Goal: Task Accomplishment & Management: Complete application form

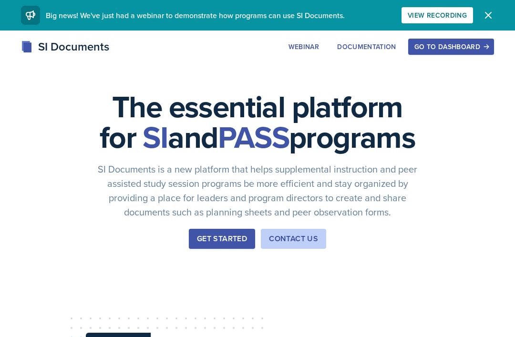
click at [454, 49] on div "Go to Dashboard" at bounding box center [450, 47] width 73 height 8
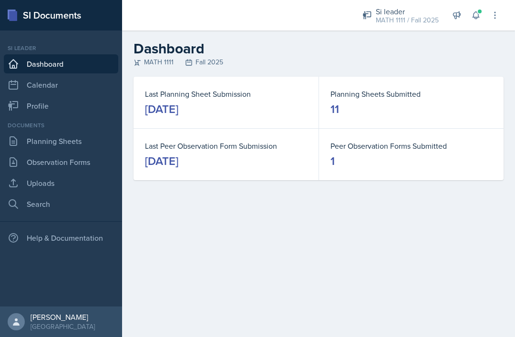
click at [71, 146] on link "Planning Sheets" at bounding box center [61, 141] width 114 height 19
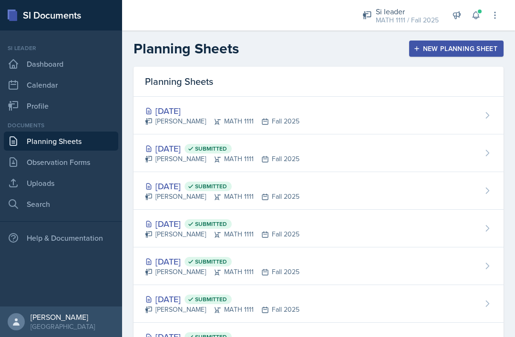
click at [293, 121] on div "Oct 1st, 2025 Simmy Huynh MATH 1111 Fall 2025" at bounding box center [318, 116] width 370 height 38
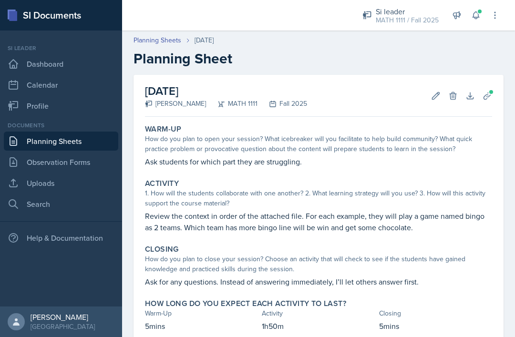
click at [474, 16] on icon at bounding box center [476, 15] width 10 height 10
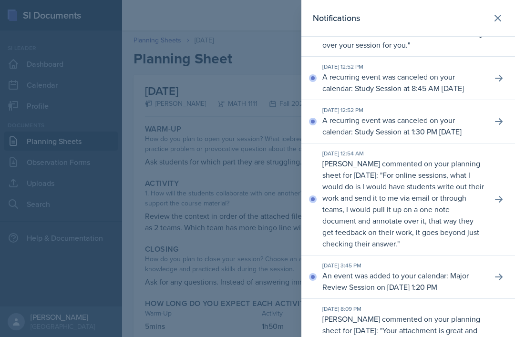
scroll to position [227, 0]
click at [496, 21] on icon at bounding box center [497, 17] width 11 height 11
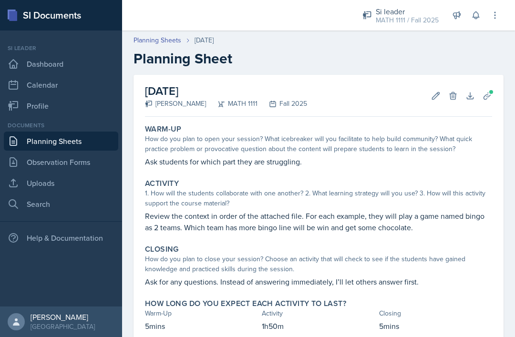
click at [472, 17] on icon at bounding box center [476, 15] width 10 height 10
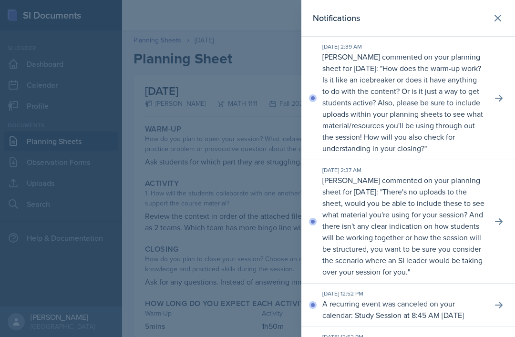
scroll to position [0, 0]
click at [492, 99] on button at bounding box center [498, 98] width 17 height 17
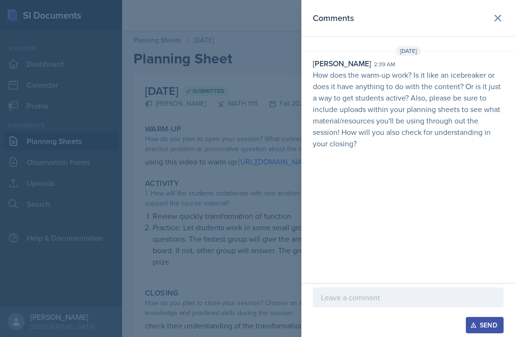
click at [499, 19] on icon at bounding box center [498, 18] width 6 height 6
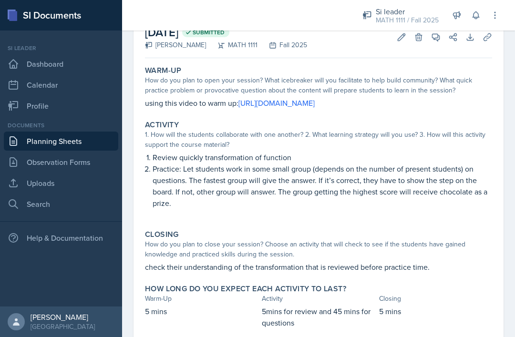
scroll to position [58, 0]
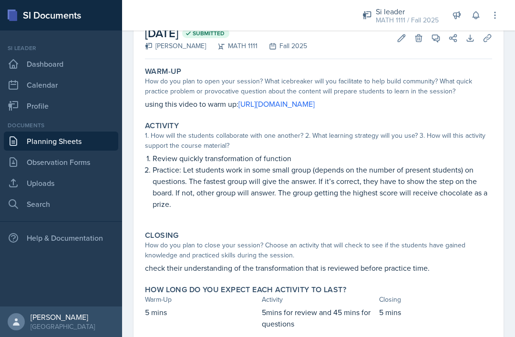
click at [475, 18] on icon at bounding box center [475, 15] width 6 height 7
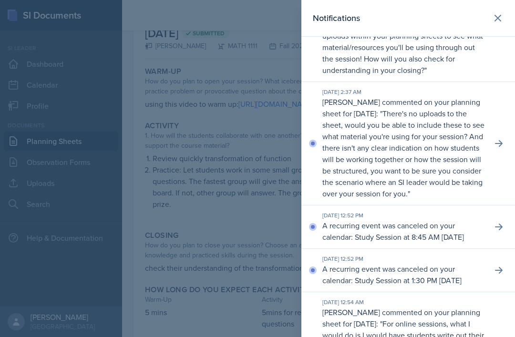
scroll to position [79, 0]
click at [451, 139] on p "There's no uploads to the sheet, would you be able to include these to see what…" at bounding box center [403, 153] width 162 height 91
click at [501, 148] on icon at bounding box center [499, 143] width 10 height 10
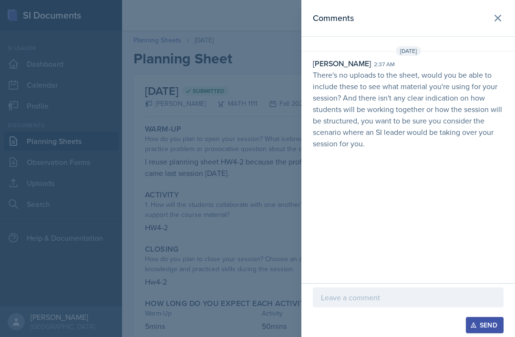
click at [496, 20] on icon at bounding box center [498, 18] width 6 height 6
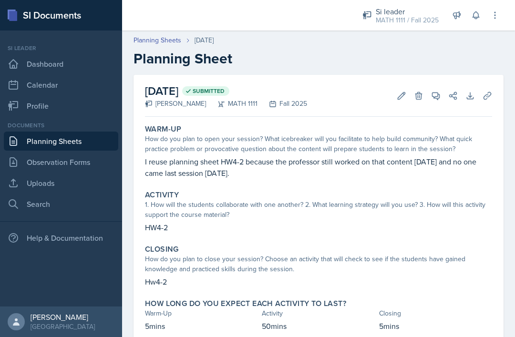
click at [474, 19] on icon at bounding box center [476, 15] width 10 height 10
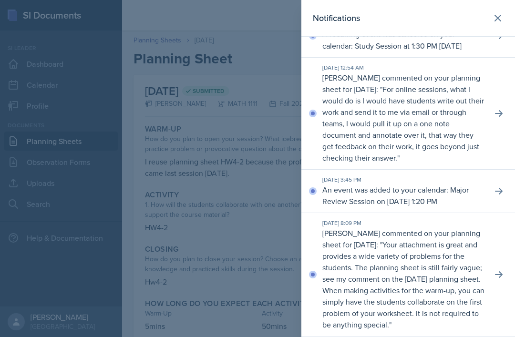
scroll to position [314, 0]
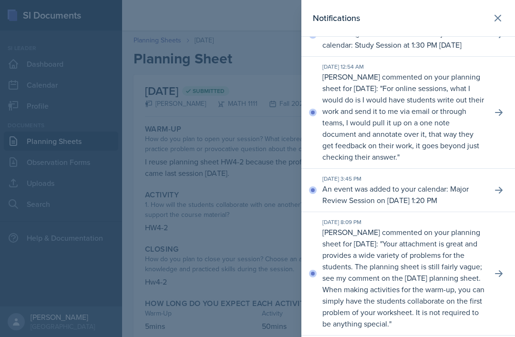
click at [493, 121] on button at bounding box center [498, 112] width 17 height 17
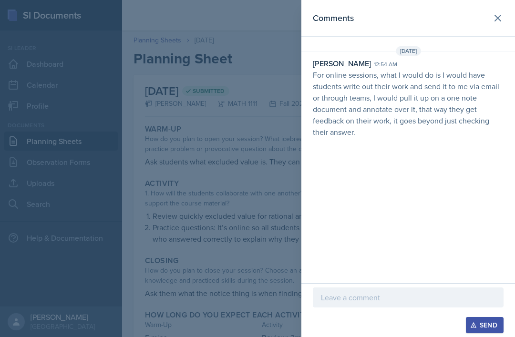
click at [495, 20] on icon at bounding box center [497, 17] width 11 height 11
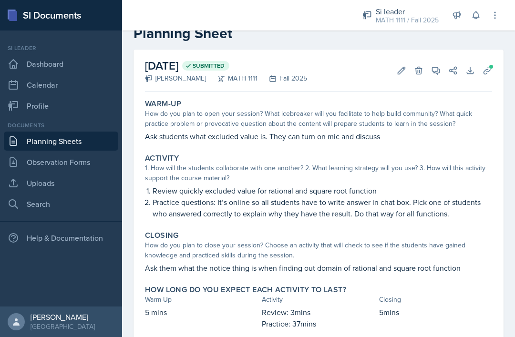
scroll to position [25, 0]
click at [474, 20] on button at bounding box center [475, 15] width 17 height 17
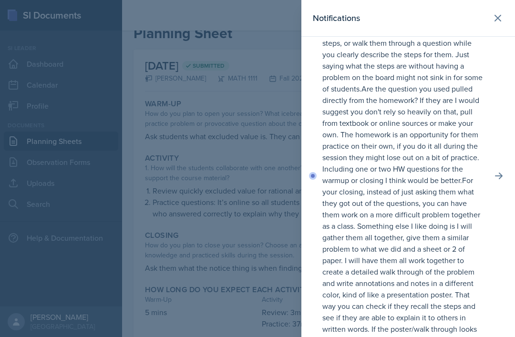
scroll to position [1200, 0]
click at [498, 180] on icon at bounding box center [499, 176] width 10 height 10
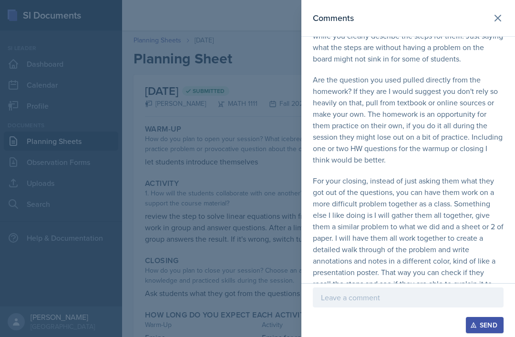
scroll to position [76, 0]
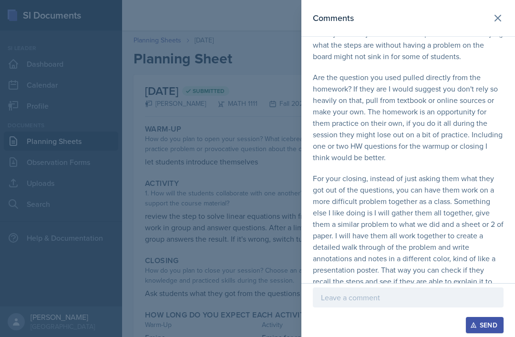
click at [497, 18] on icon at bounding box center [498, 18] width 6 height 6
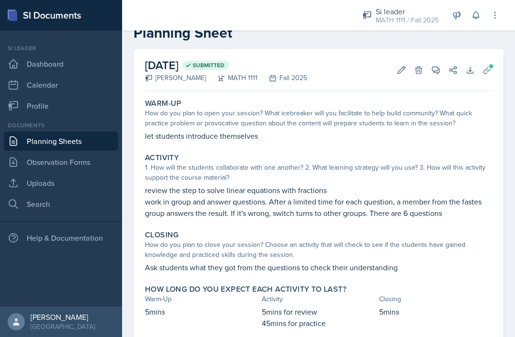
scroll to position [25, 0]
click at [74, 166] on link "Observation Forms" at bounding box center [61, 162] width 114 height 19
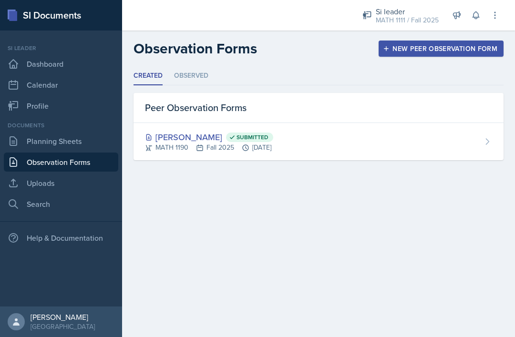
click at [79, 146] on link "Planning Sheets" at bounding box center [61, 141] width 114 height 19
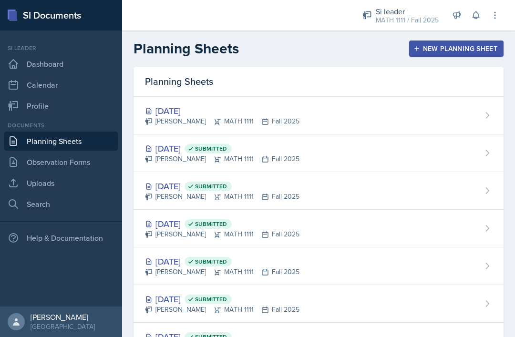
click at [185, 157] on div "Simmy Huynh MATH 1111 Fall 2025" at bounding box center [222, 159] width 154 height 10
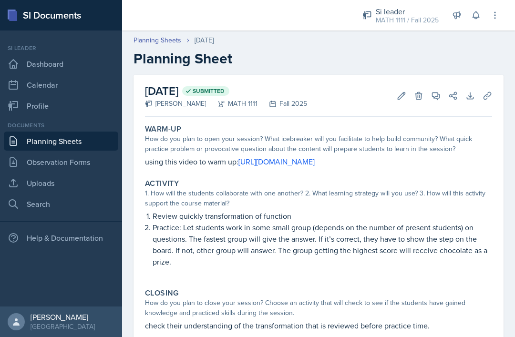
click at [176, 44] on link "Planning Sheets" at bounding box center [157, 40] width 48 height 10
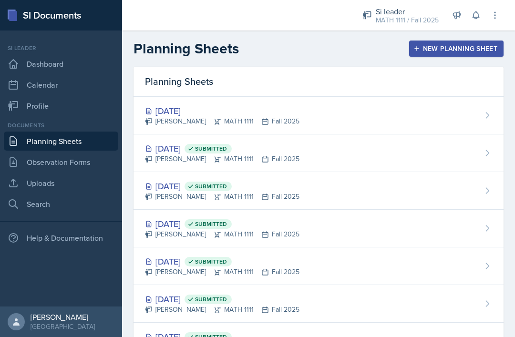
click at [293, 195] on div "Sep 22nd, 2025 Submitted Simmy Huynh MATH 1111 Fall 2025" at bounding box center [318, 191] width 370 height 38
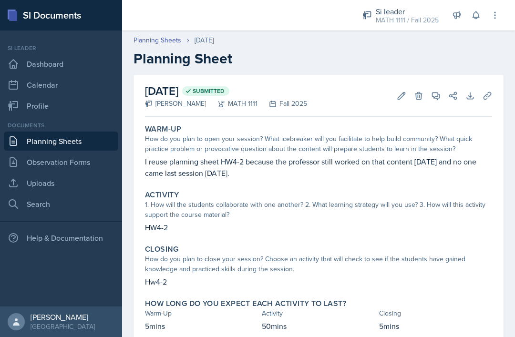
click at [173, 43] on link "Planning Sheets" at bounding box center [157, 40] width 48 height 10
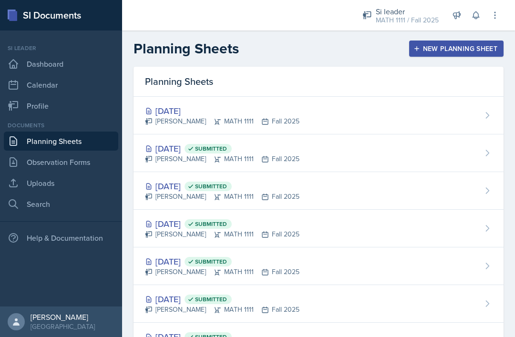
click at [277, 116] on div "[DATE]" at bounding box center [222, 110] width 154 height 13
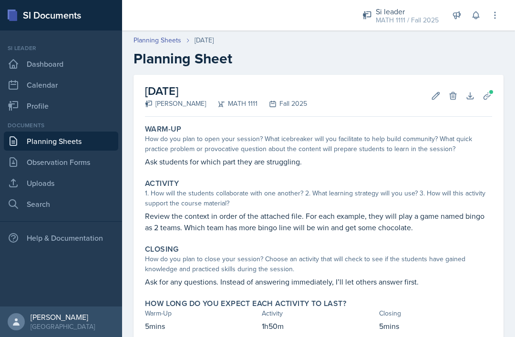
click at [477, 18] on icon at bounding box center [475, 15] width 6 height 7
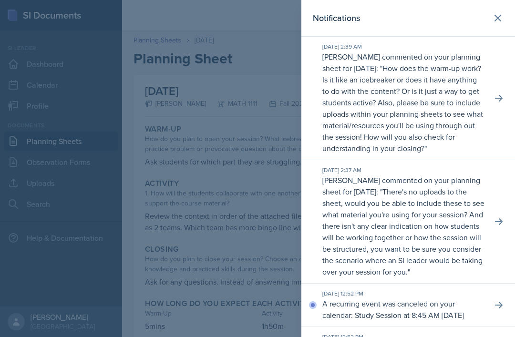
click at [493, 20] on icon at bounding box center [497, 17] width 11 height 11
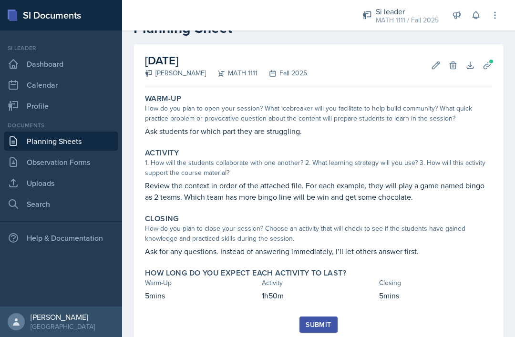
scroll to position [30, 0]
click at [348, 57] on div "October 1st, 2025 Simmy Huynh MATH 1111 Fall 2025 Edit Delete Download Uploads …" at bounding box center [318, 66] width 347 height 42
click at [89, 166] on link "Observation Forms" at bounding box center [61, 162] width 114 height 19
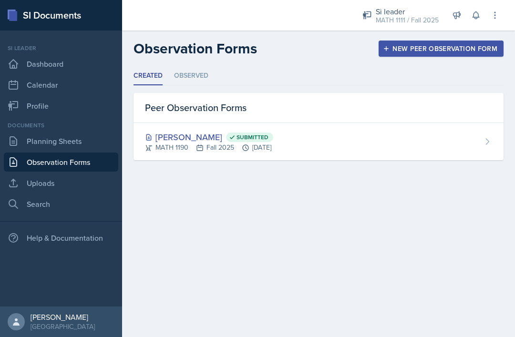
click at [95, 150] on link "Planning Sheets" at bounding box center [61, 141] width 114 height 19
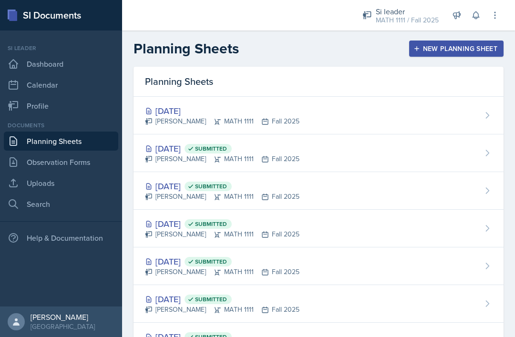
click at [293, 115] on div "Oct 1st, 2025 Simmy Huynh MATH 1111 Fall 2025" at bounding box center [318, 116] width 370 height 38
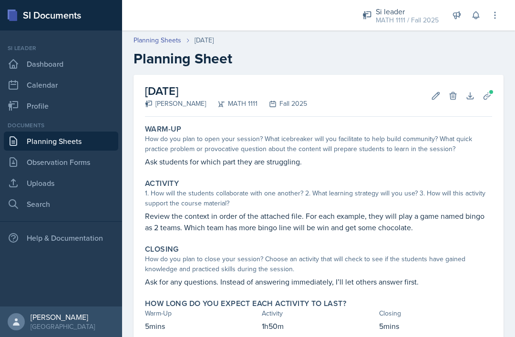
click at [175, 42] on link "Planning Sheets" at bounding box center [157, 40] width 48 height 10
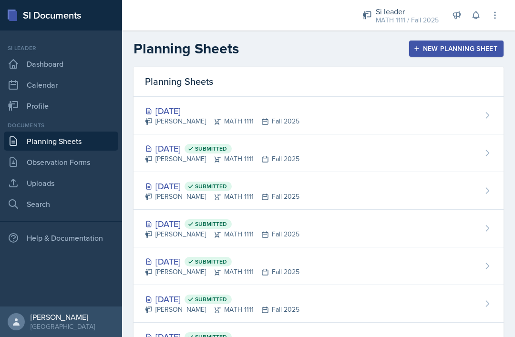
click at [409, 114] on div "Oct 1st, 2025 Simmy Huynh MATH 1111 Fall 2025" at bounding box center [318, 116] width 370 height 38
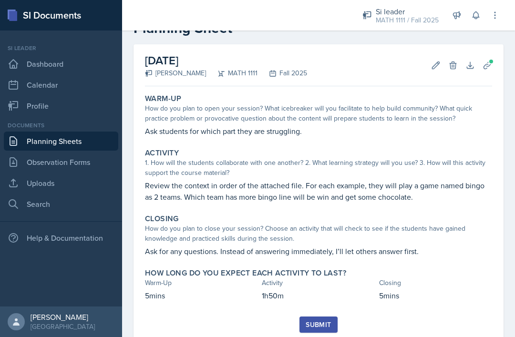
click at [324, 328] on div "Submit" at bounding box center [318, 325] width 25 height 8
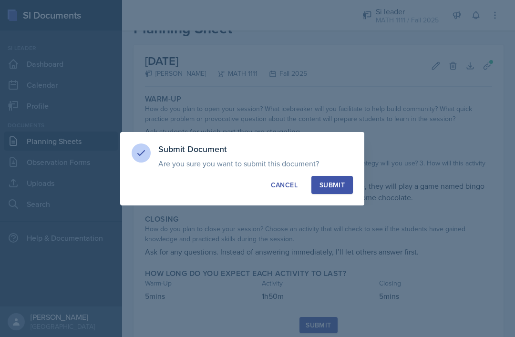
click at [345, 186] on button "Submit" at bounding box center [331, 185] width 41 height 18
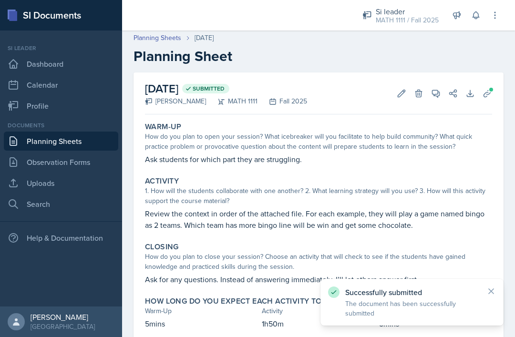
click at [92, 175] on link "Uploads" at bounding box center [61, 182] width 114 height 19
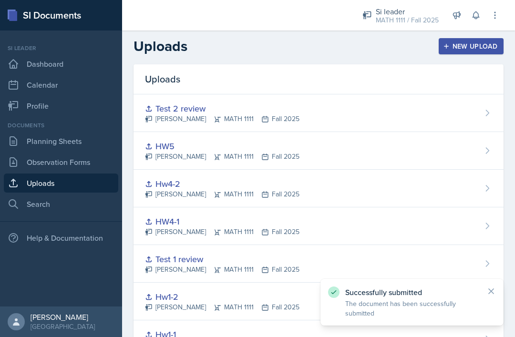
click at [107, 148] on link "Planning Sheets" at bounding box center [61, 141] width 114 height 19
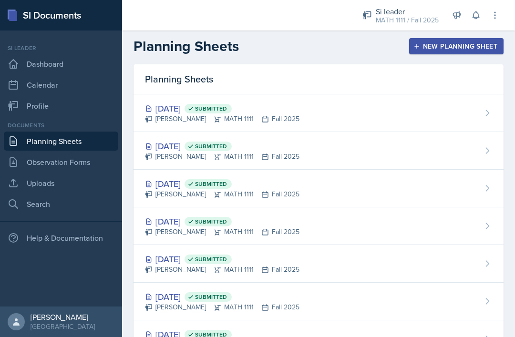
click at [379, 3] on div "Si leader MATH 1111 / Fall 2025" at bounding box center [401, 15] width 88 height 25
